Goal: Task Accomplishment & Management: Complete application form

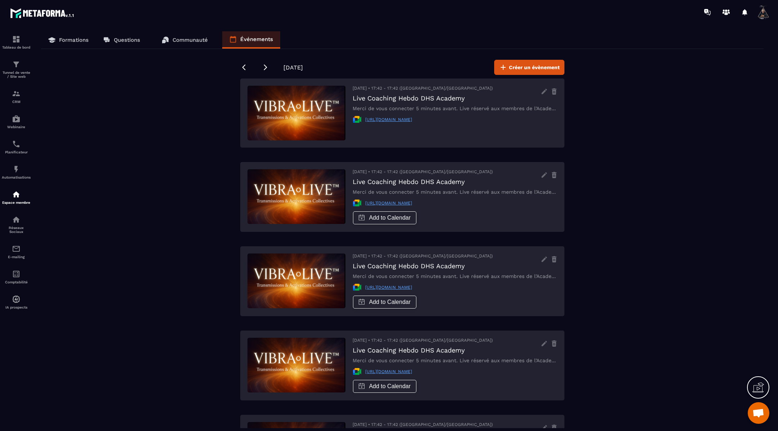
drag, startPoint x: 461, startPoint y: 120, endPoint x: 362, endPoint y: 121, distance: 99.1
click at [362, 121] on div "[URL][DOMAIN_NAME]" at bounding box center [455, 119] width 205 height 9
copy link "[URL][DOMAIN_NAME]"
click at [240, 67] on icon at bounding box center [243, 67] width 7 height 7
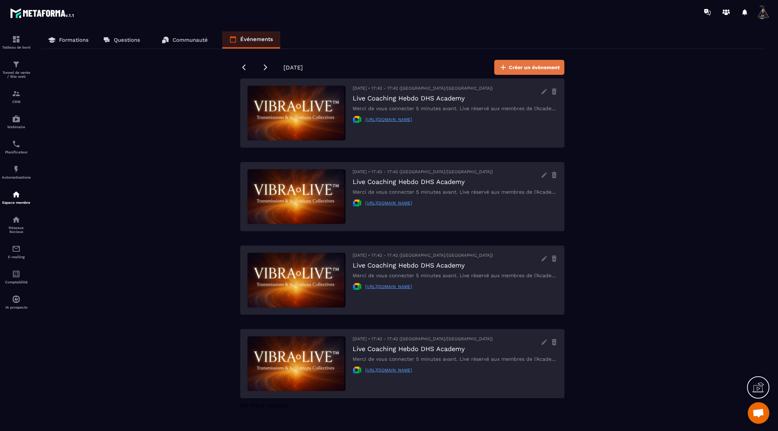
click at [534, 67] on span "Créer un évènement" at bounding box center [534, 67] width 51 height 7
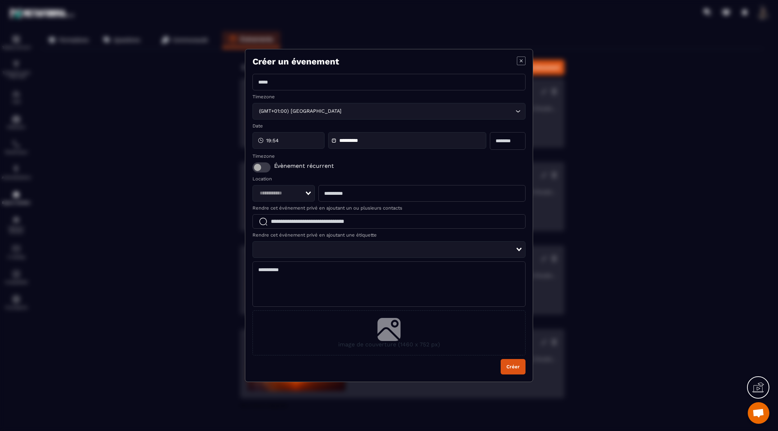
click at [315, 81] on input "Modal window" at bounding box center [389, 82] width 273 height 17
click at [522, 59] on icon "Modal window" at bounding box center [521, 61] width 9 height 9
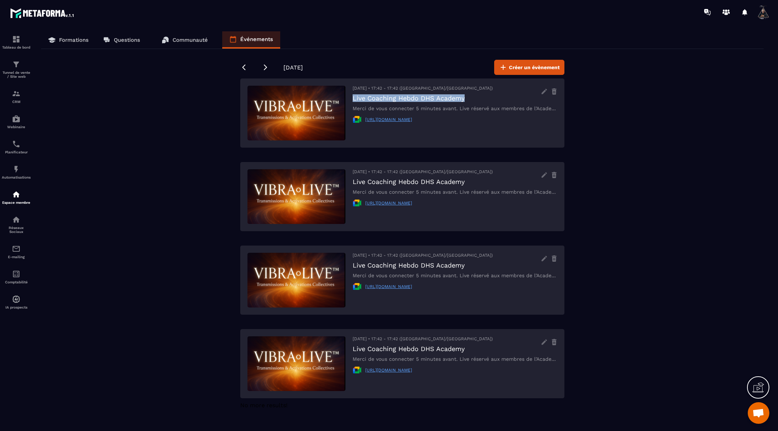
drag, startPoint x: 485, startPoint y: 94, endPoint x: 351, endPoint y: 101, distance: 133.9
click at [351, 162] on div "[DATE] • 17:42 - 17:42 ([GEOGRAPHIC_DATA]/[GEOGRAPHIC_DATA]) Live Coaching Hebd…" at bounding box center [402, 196] width 324 height 69
copy h3 "Live Coaching Hebdo DHS Academy"
click at [545, 65] on span "Créer un évènement" at bounding box center [534, 67] width 51 height 7
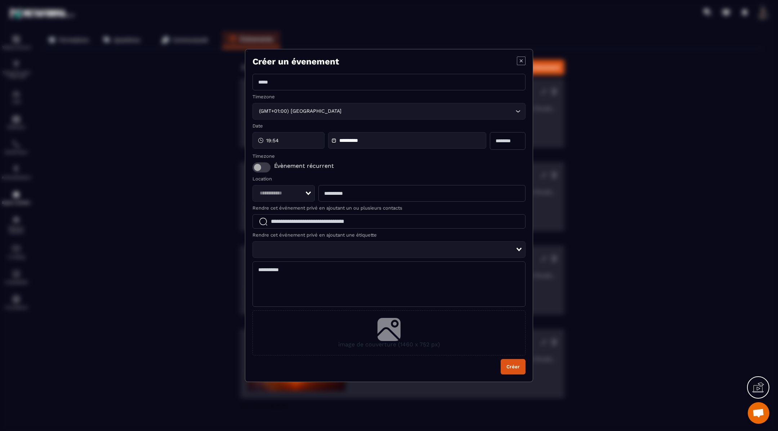
click at [330, 85] on input "Modal window" at bounding box center [389, 82] width 273 height 17
paste input "**********"
type input "**********"
click at [290, 141] on div "19:54" at bounding box center [289, 140] width 72 height 17
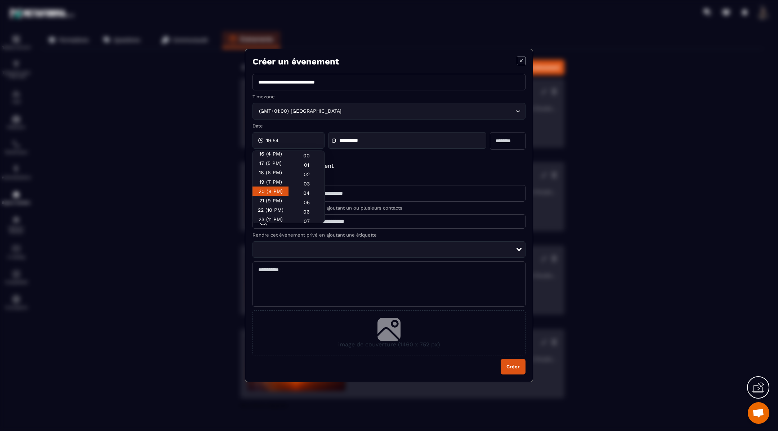
click at [271, 196] on div "20 (8 PM)" at bounding box center [271, 200] width 36 height 9
click at [303, 160] on div "00" at bounding box center [307, 164] width 36 height 9
click at [455, 142] on div "**********" at bounding box center [407, 140] width 158 height 17
click at [510, 142] on input "Modal window" at bounding box center [508, 141] width 36 height 18
type input "***"
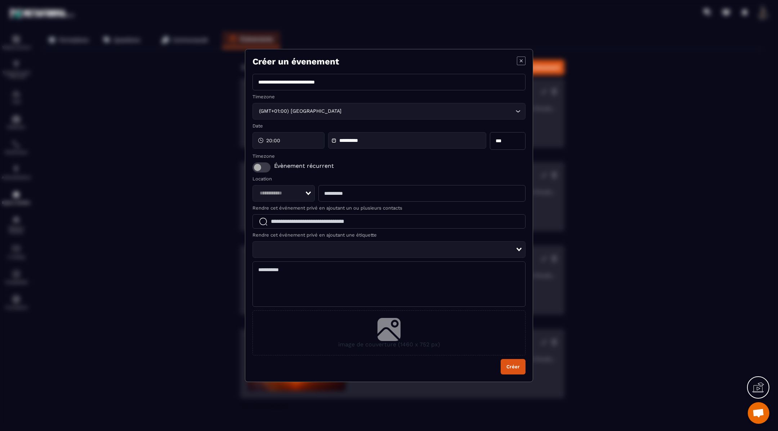
click at [475, 163] on div "Évènement récurrent" at bounding box center [389, 168] width 273 height 10
click at [265, 171] on span "Modal window" at bounding box center [262, 168] width 18 height 10
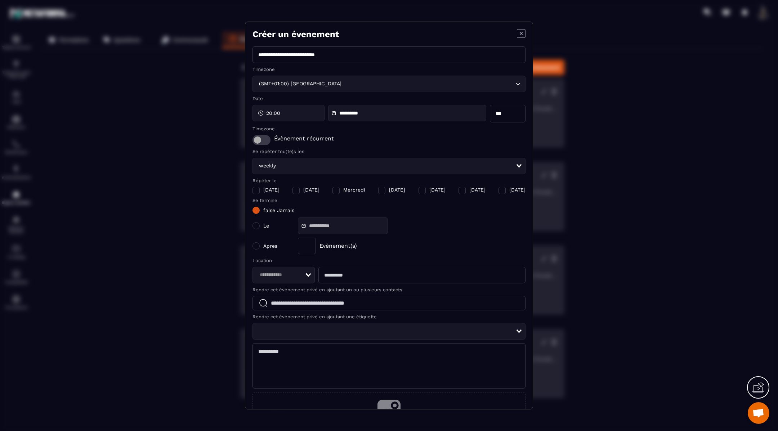
click at [293, 191] on div "Modal window" at bounding box center [296, 190] width 7 height 7
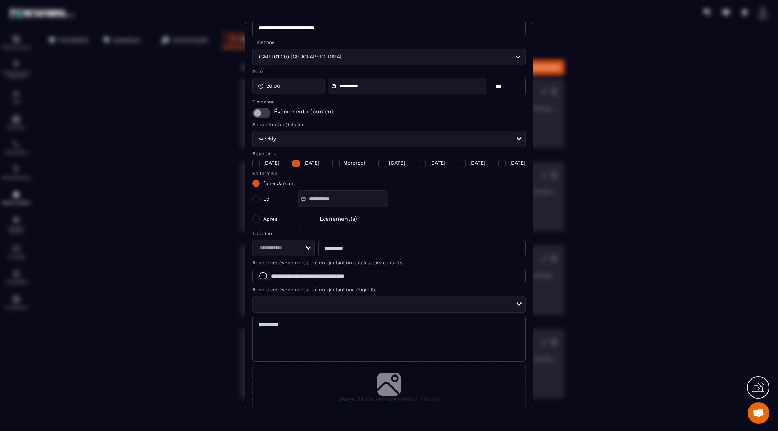
scroll to position [37, 0]
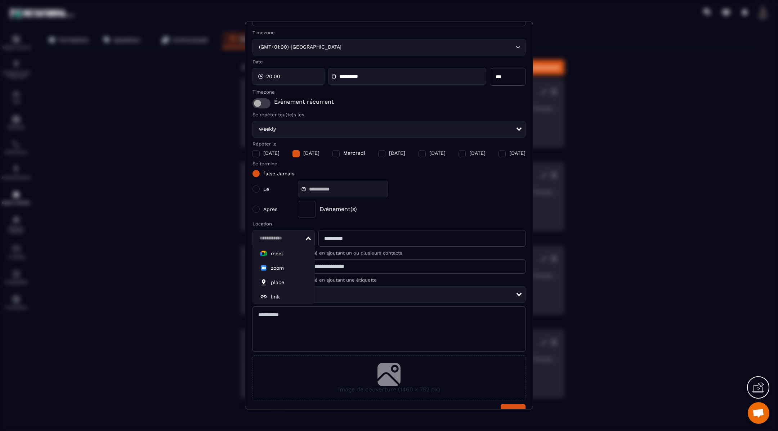
click at [305, 236] on div "Search for option" at bounding box center [281, 239] width 49 height 8
click at [283, 254] on span "meet" at bounding box center [277, 253] width 13 height 7
click at [350, 239] on input "Modal window" at bounding box center [422, 238] width 207 height 17
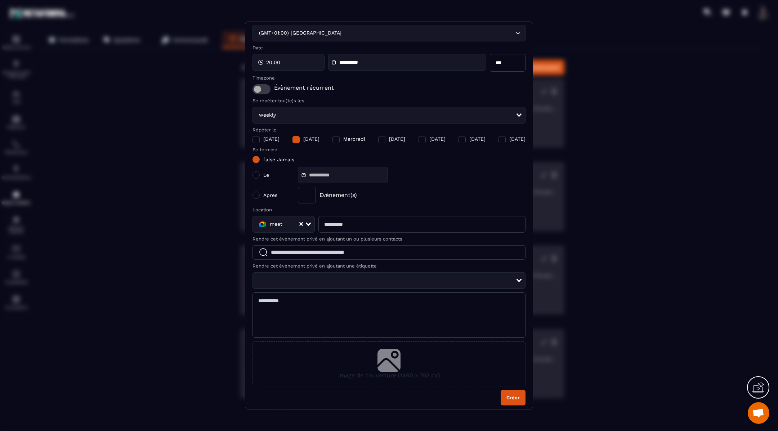
scroll to position [53, 0]
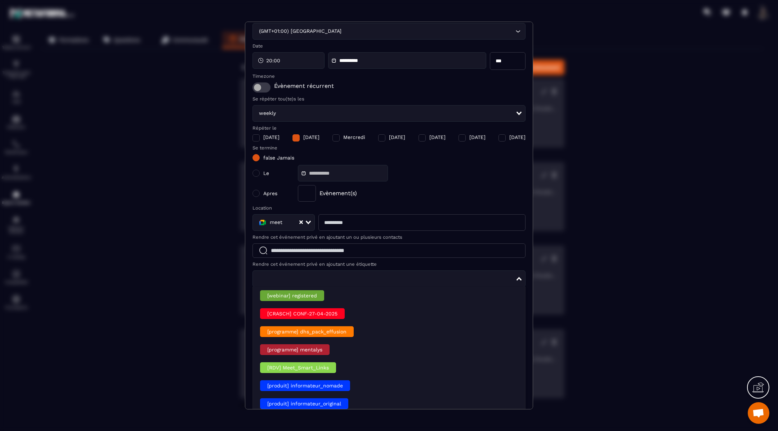
click at [318, 271] on div "Loading..." at bounding box center [389, 279] width 273 height 17
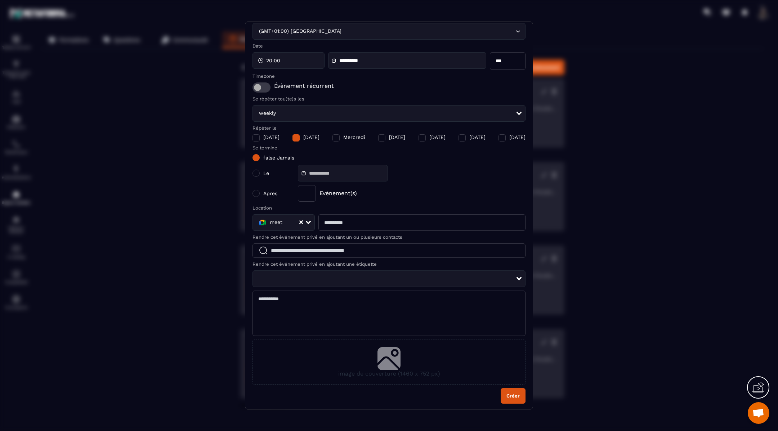
click at [318, 268] on form "**********" at bounding box center [389, 199] width 273 height 410
click at [387, 353] on icon "Modal window" at bounding box center [389, 357] width 23 height 21
click at [0, 0] on input "image de couverture (1460 x 752 px)" at bounding box center [0, 0] width 0 height 0
click at [388, 353] on icon "Modal window" at bounding box center [389, 357] width 23 height 21
click at [0, 0] on input "image de couverture (1460 x 752 px)" at bounding box center [0, 0] width 0 height 0
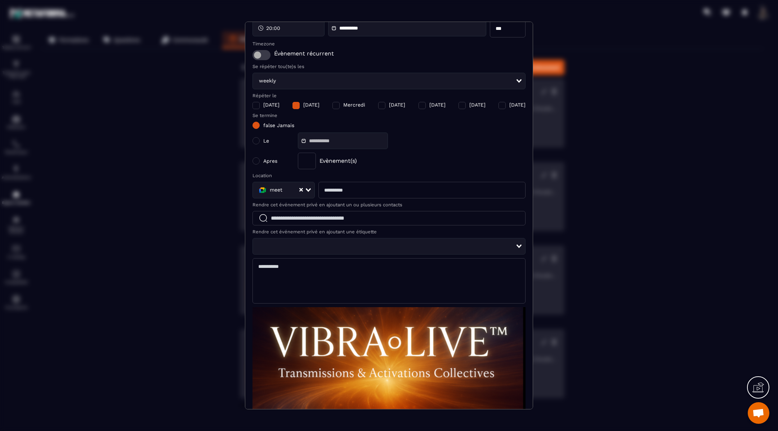
scroll to position [81, 0]
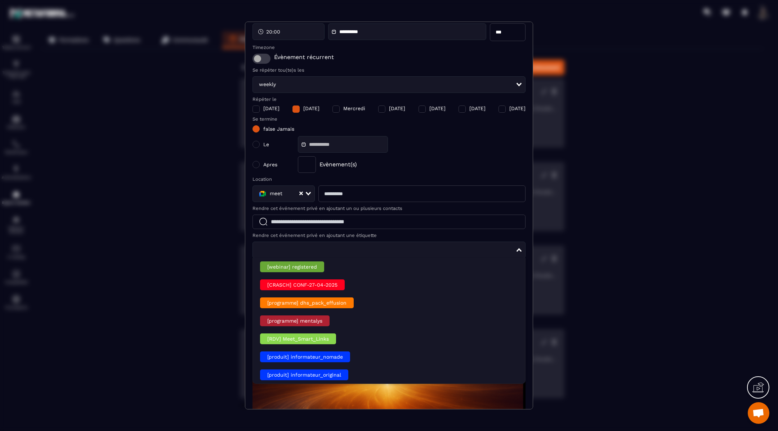
click at [293, 248] on input "Search for option" at bounding box center [386, 250] width 259 height 8
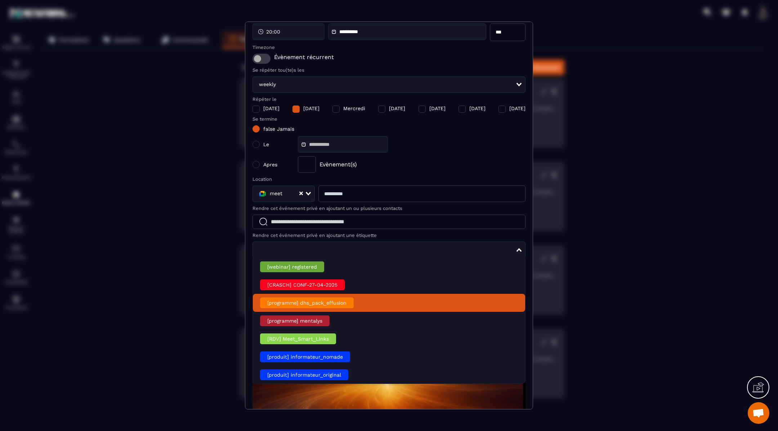
click at [319, 303] on div "[programme] dhs_pack_effusion" at bounding box center [307, 303] width 94 height 11
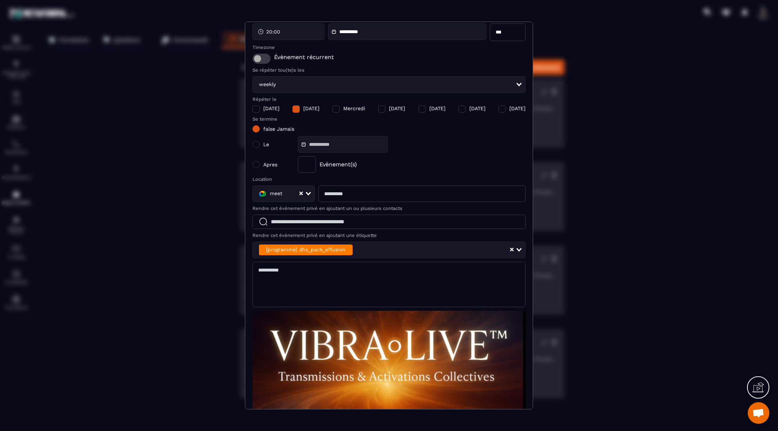
click at [380, 192] on input "Modal window" at bounding box center [422, 194] width 207 height 17
paste input "**********"
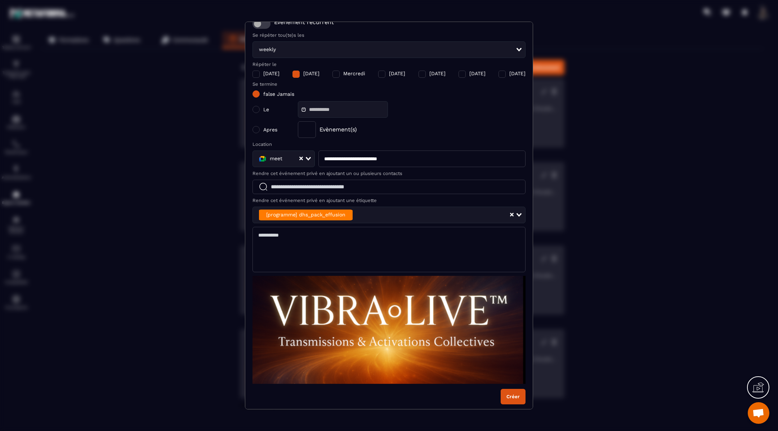
scroll to position [117, 0]
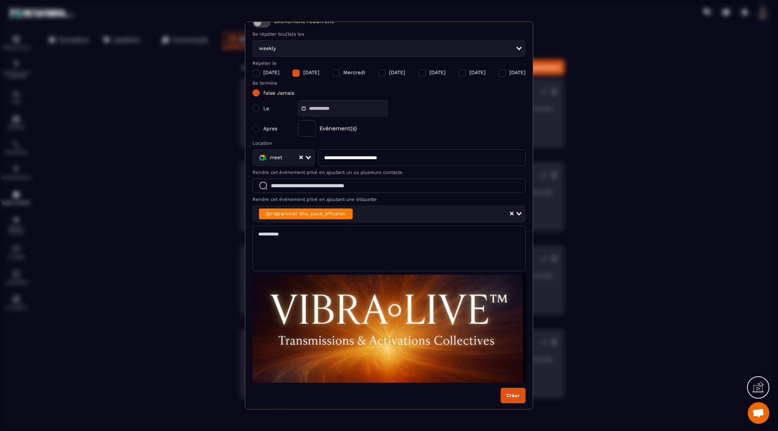
type input "**********"
click at [515, 398] on button "Créer" at bounding box center [513, 395] width 25 height 15
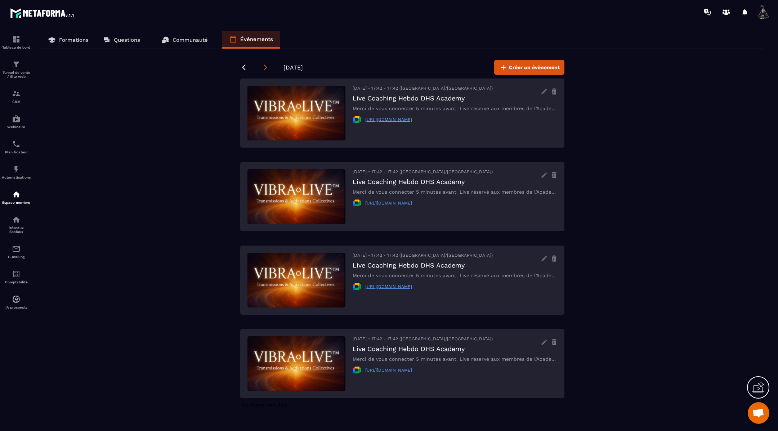
click at [265, 66] on icon at bounding box center [265, 67] width 7 height 7
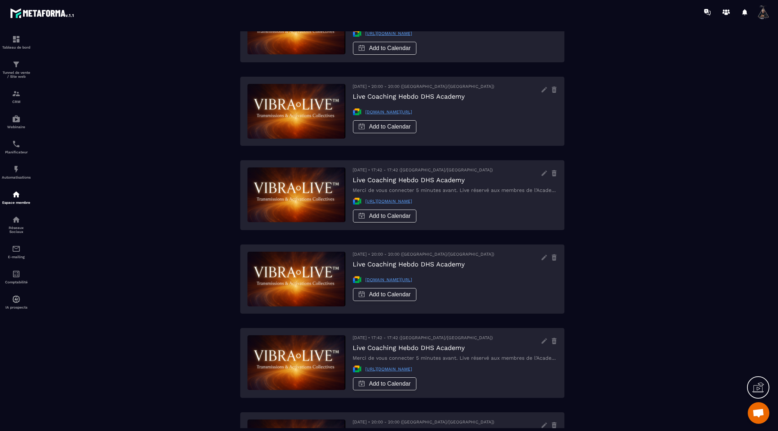
scroll to position [0, 0]
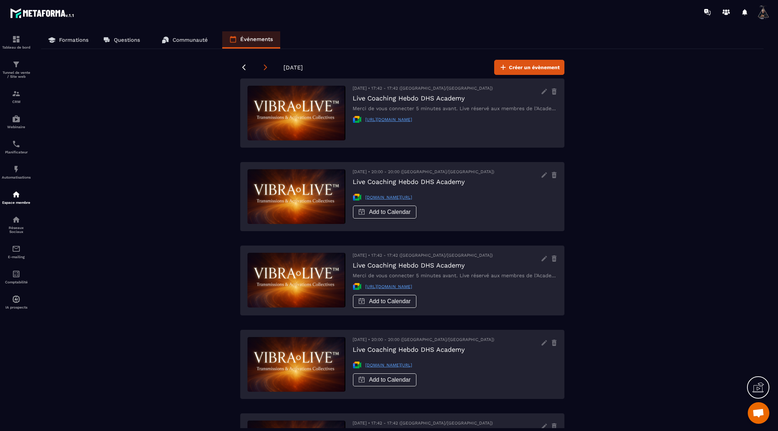
click at [266, 68] on icon at bounding box center [265, 68] width 3 height 6
click at [180, 127] on div "Formations Questions Communauté Événements [DATE] Créer un évènement [DATE] • 1…" at bounding box center [402, 229] width 737 height 397
